Goal: Find specific page/section: Find specific page/section

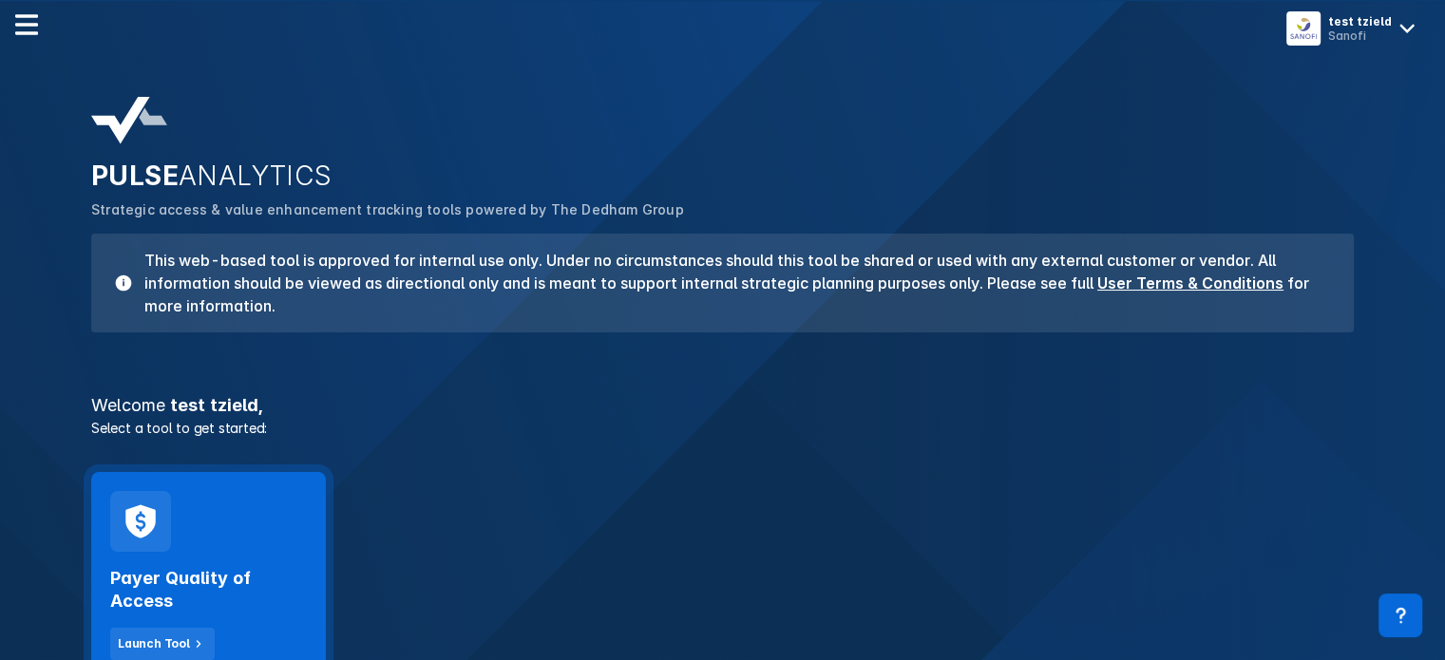
click at [159, 581] on h2 "Payer Quality of Access" at bounding box center [208, 590] width 197 height 46
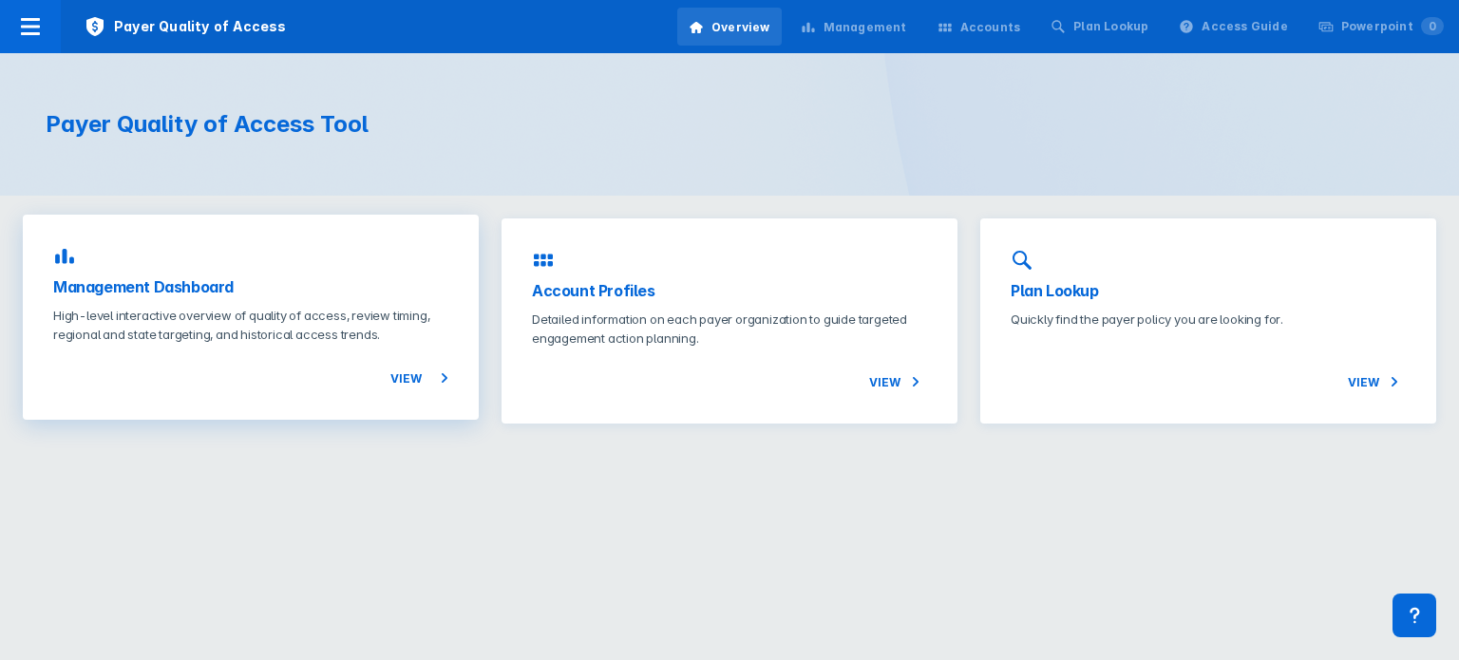
click at [346, 320] on p "High-level interactive overview of quality of access, review timing, regional a…" at bounding box center [250, 325] width 395 height 38
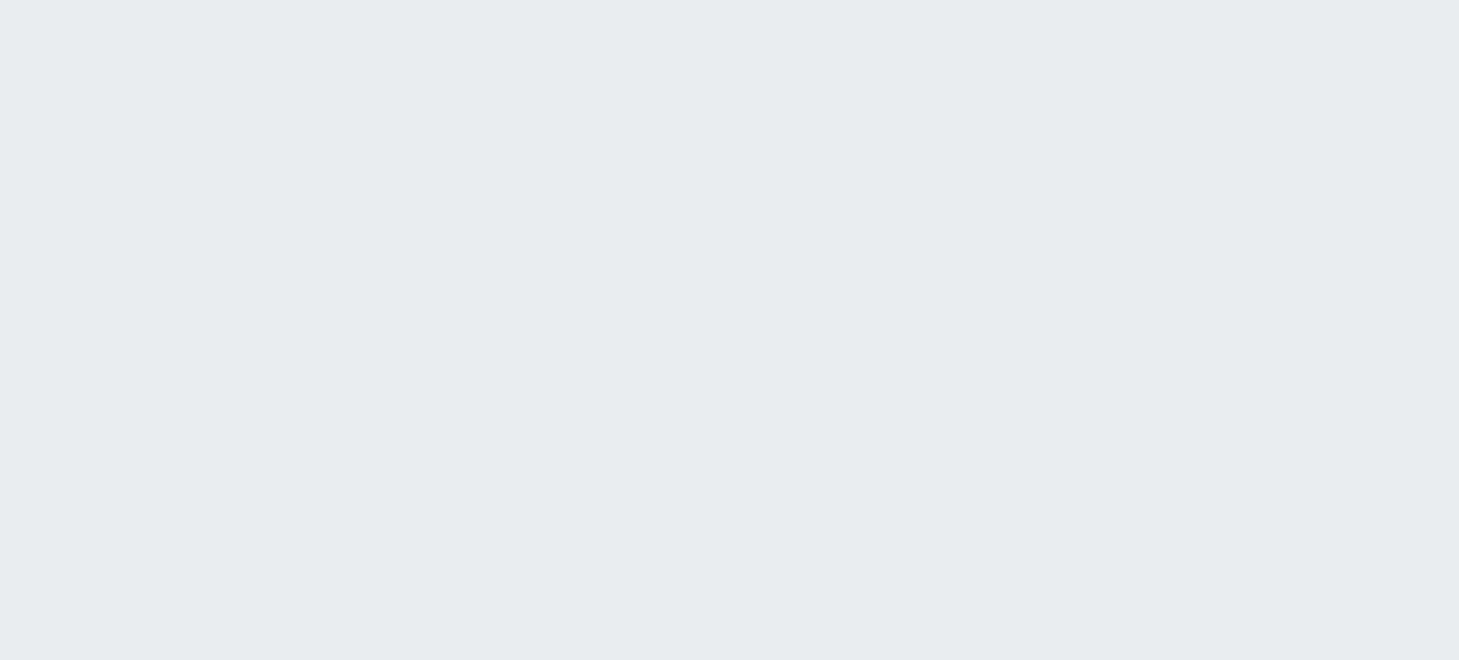
click at [1258, 0] on html "Printing this webpage has been disabled. This tool is intended for internal pla…" at bounding box center [729, 0] width 1459 height 0
